Goal: Check status: Check status

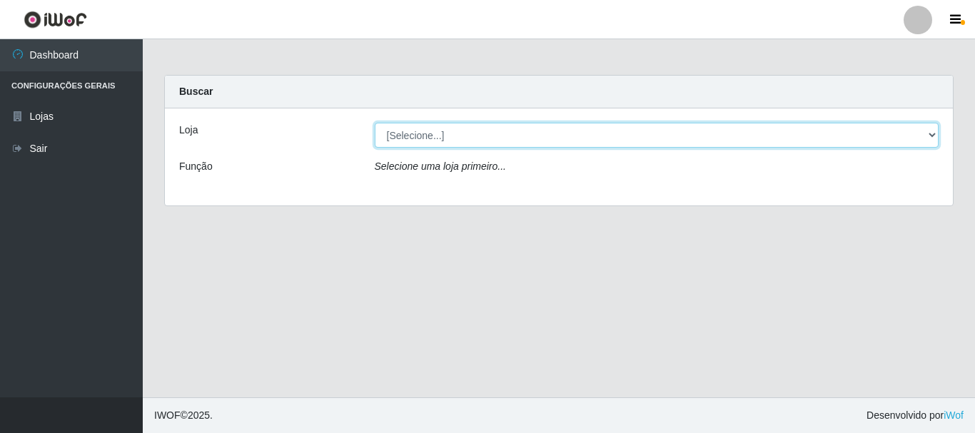
click at [436, 139] on select "[Selecione...] Bemais Supermercados - [GEOGRAPHIC_DATA]" at bounding box center [657, 135] width 565 height 25
select select "249"
click at [375, 123] on select "[Selecione...] Bemais Supermercados - [GEOGRAPHIC_DATA]" at bounding box center [657, 135] width 565 height 25
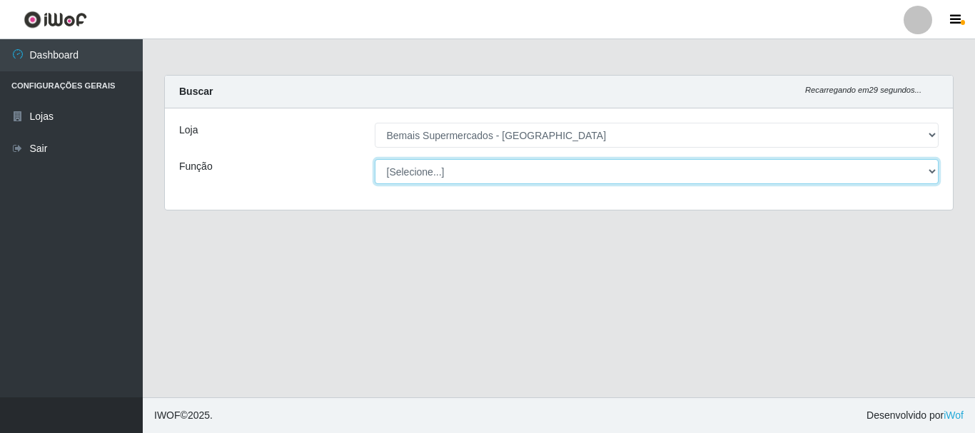
click at [483, 174] on select "[Selecione...] ASG ASG + ASG ++ Auxiliar de Depósito Auxiliar de Depósito + Aux…" at bounding box center [657, 171] width 565 height 25
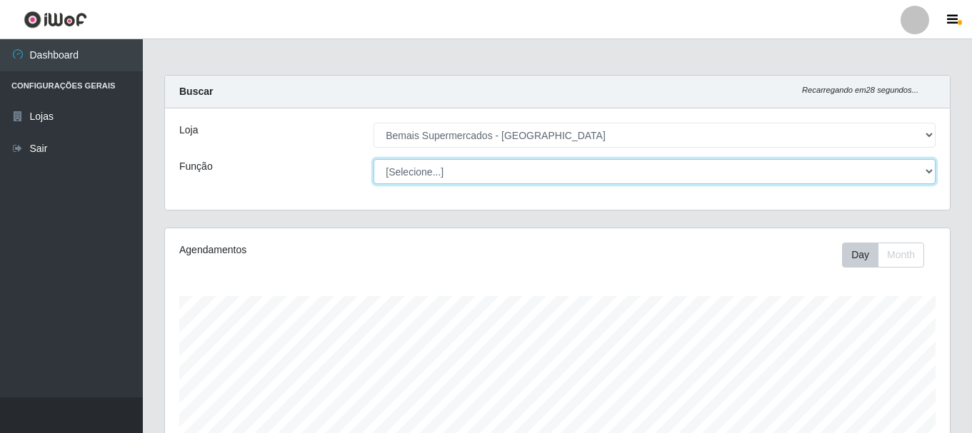
scroll to position [296, 785]
select select "116"
click at [373, 159] on select "[Selecione...] ASG ASG + ASG ++ Auxiliar de Depósito Auxiliar de Depósito + Aux…" at bounding box center [654, 171] width 562 height 25
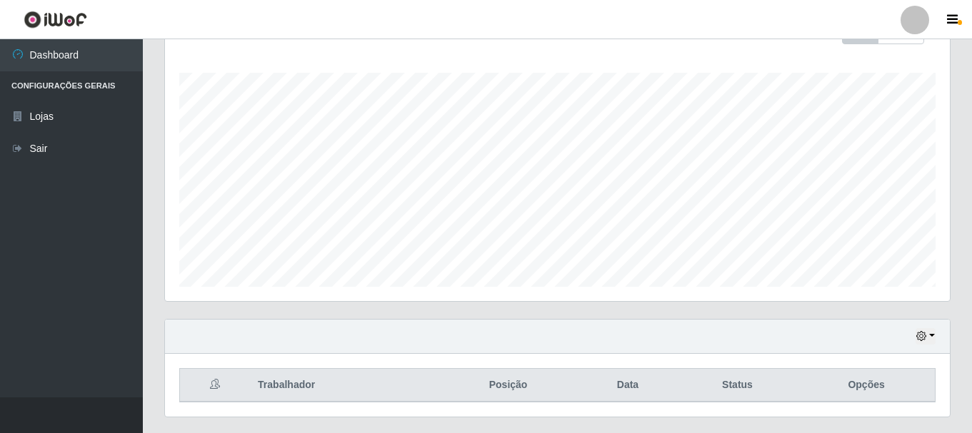
scroll to position [261, 0]
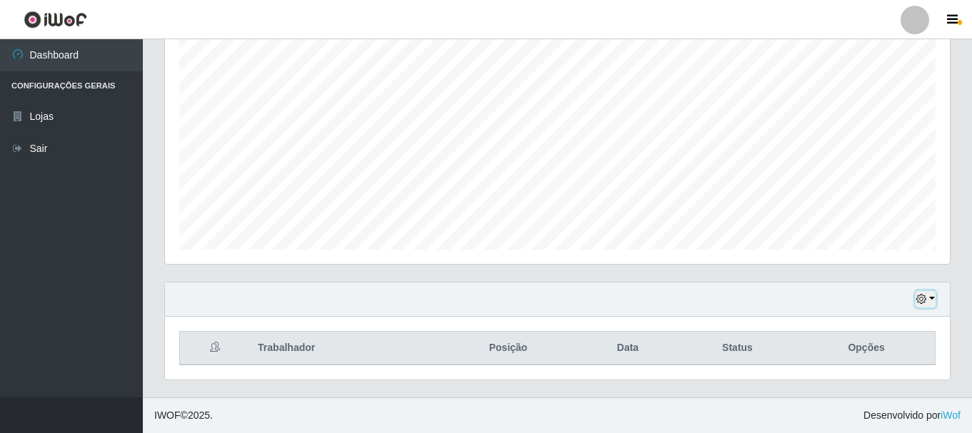
click at [915, 301] on button "button" at bounding box center [925, 299] width 20 height 16
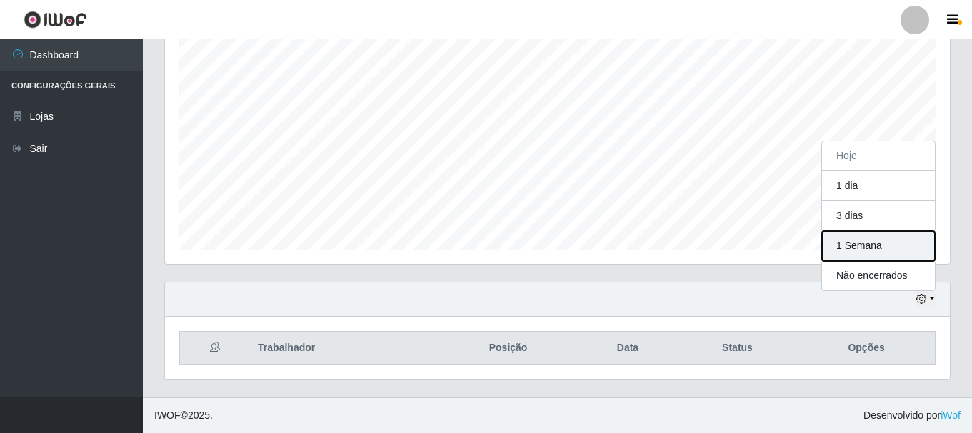
click at [892, 239] on button "1 Semana" at bounding box center [878, 246] width 113 height 30
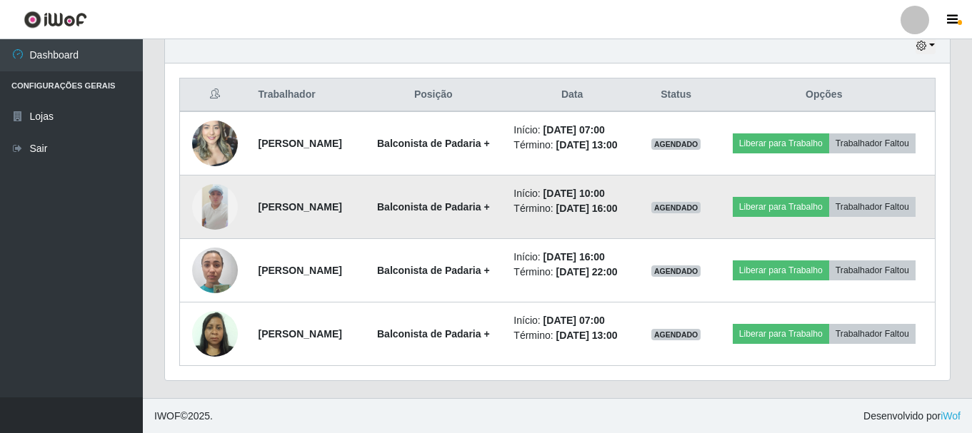
scroll to position [515, 0]
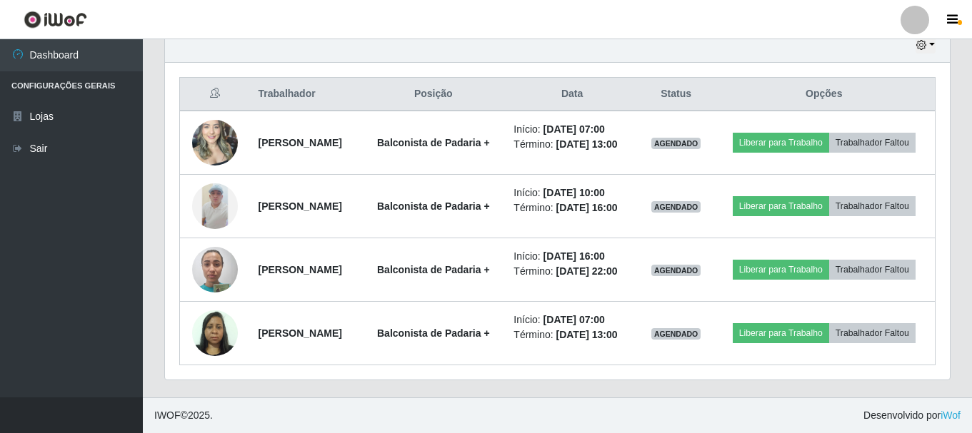
click at [450, 389] on div "Hoje 1 dia 3 dias 1 Semana Não encerrados Trabalhador Posição Data Status Opçõe…" at bounding box center [556, 213] width 807 height 370
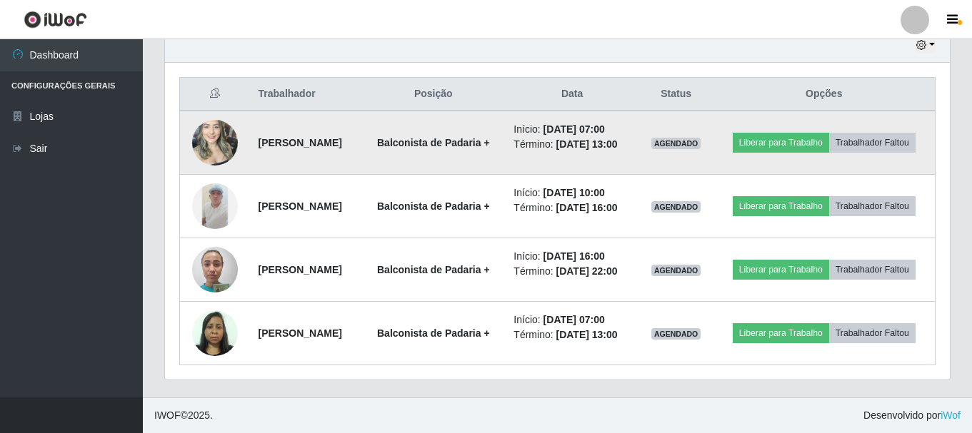
click at [214, 140] on img at bounding box center [215, 142] width 46 height 61
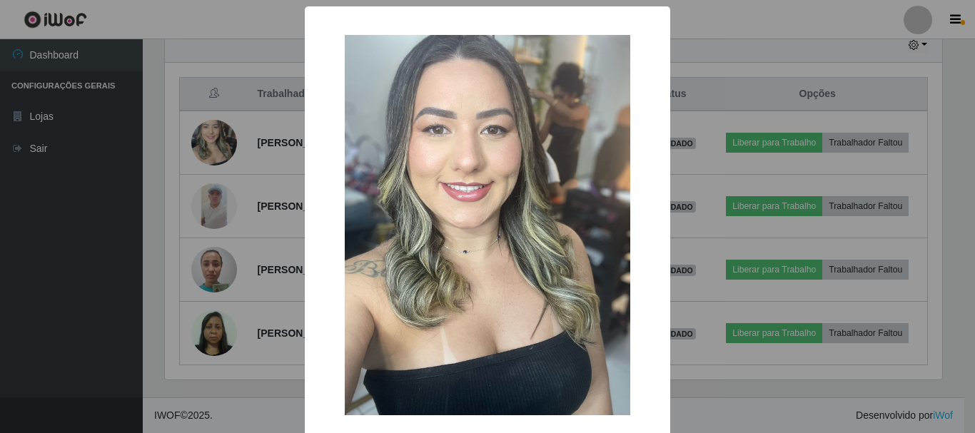
click at [143, 243] on div "× OK Cancel" at bounding box center [487, 216] width 975 height 433
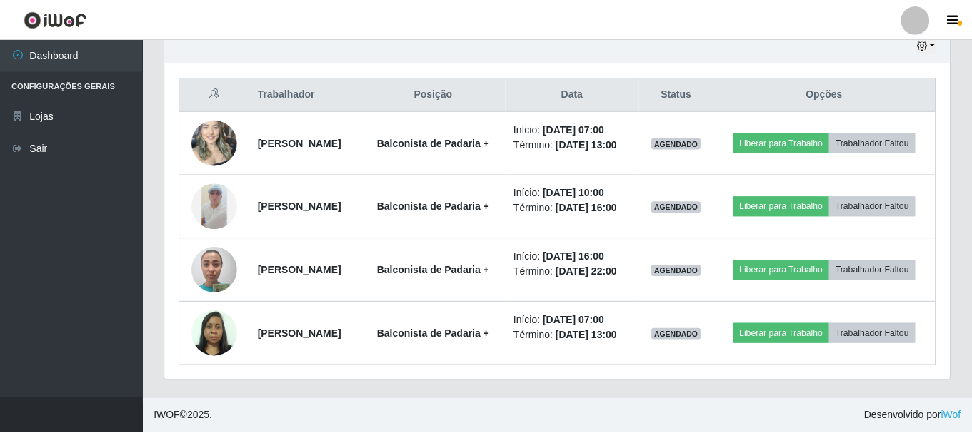
scroll to position [296, 785]
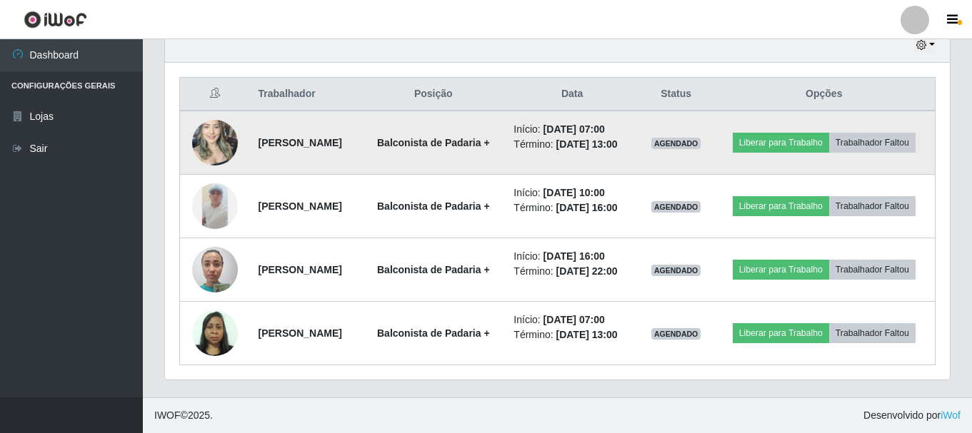
click at [217, 135] on img at bounding box center [215, 142] width 46 height 61
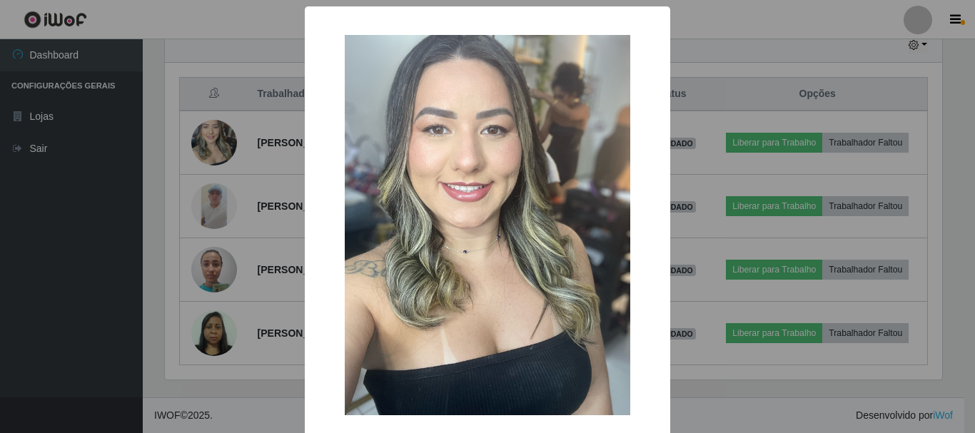
click at [176, 50] on div "× OK Cancel" at bounding box center [487, 216] width 975 height 433
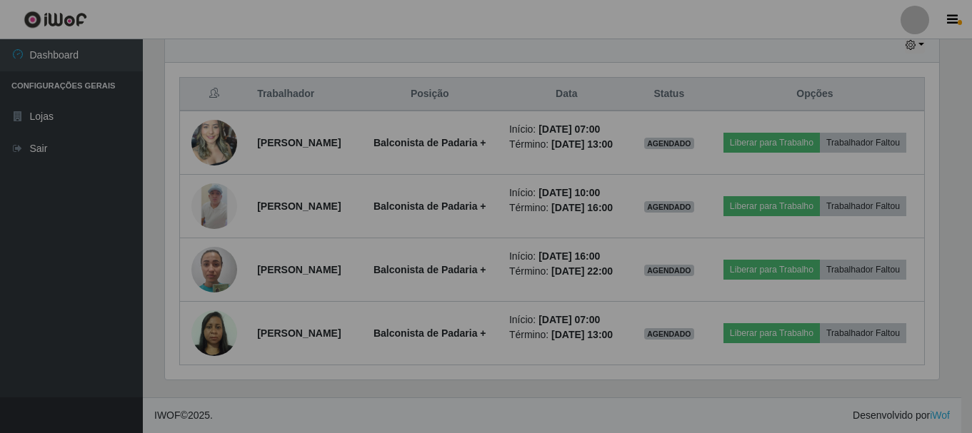
scroll to position [296, 785]
